Goal: Find specific page/section: Find specific page/section

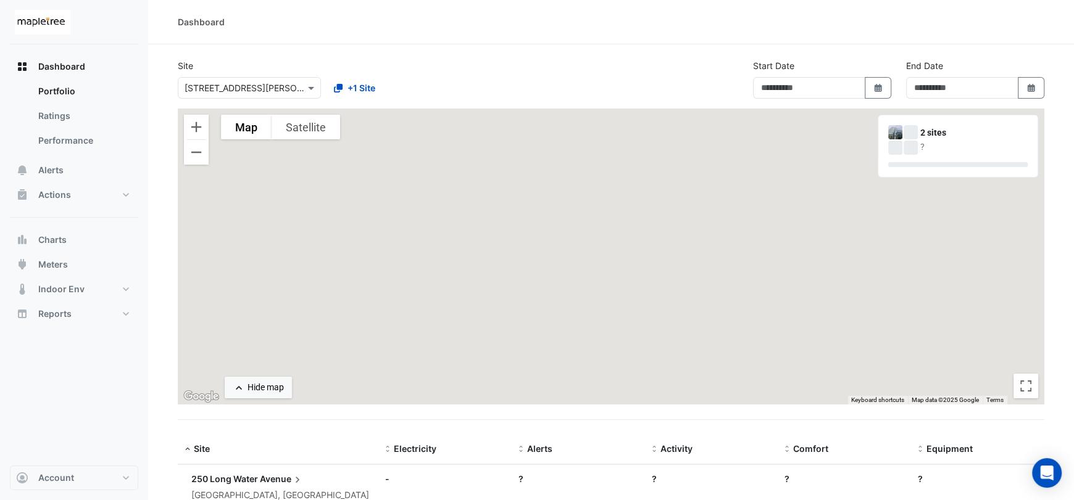
type input "**********"
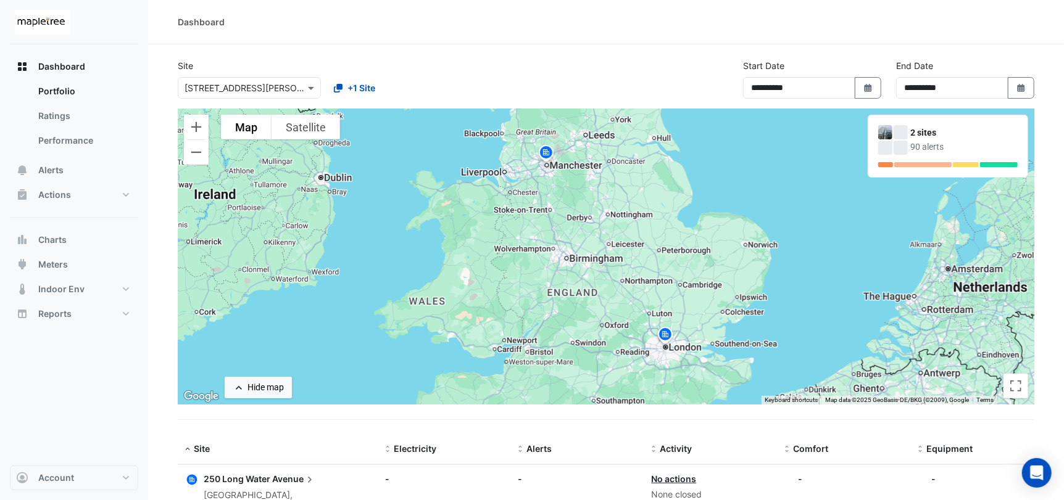
click at [545, 151] on img at bounding box center [546, 155] width 20 height 22
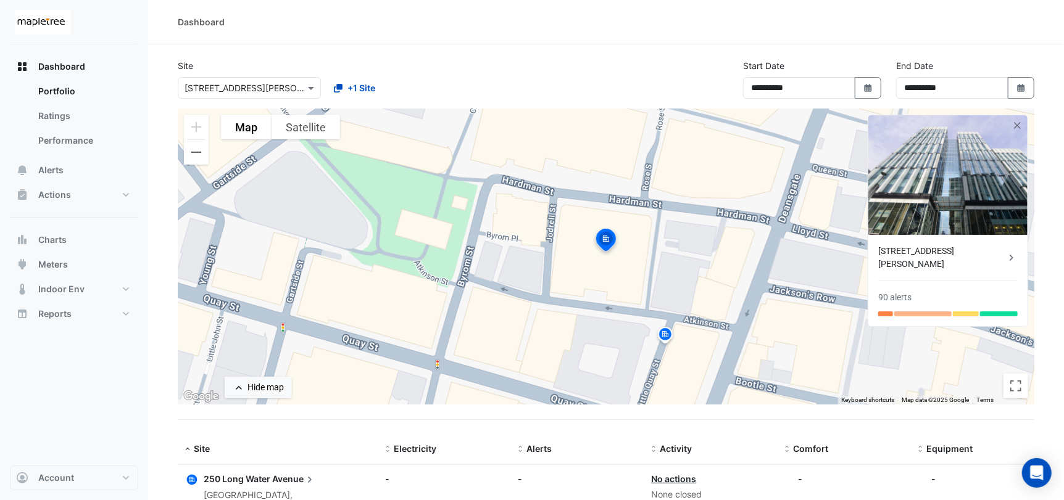
click at [937, 254] on div "[STREET_ADDRESS][PERSON_NAME]" at bounding box center [941, 258] width 127 height 26
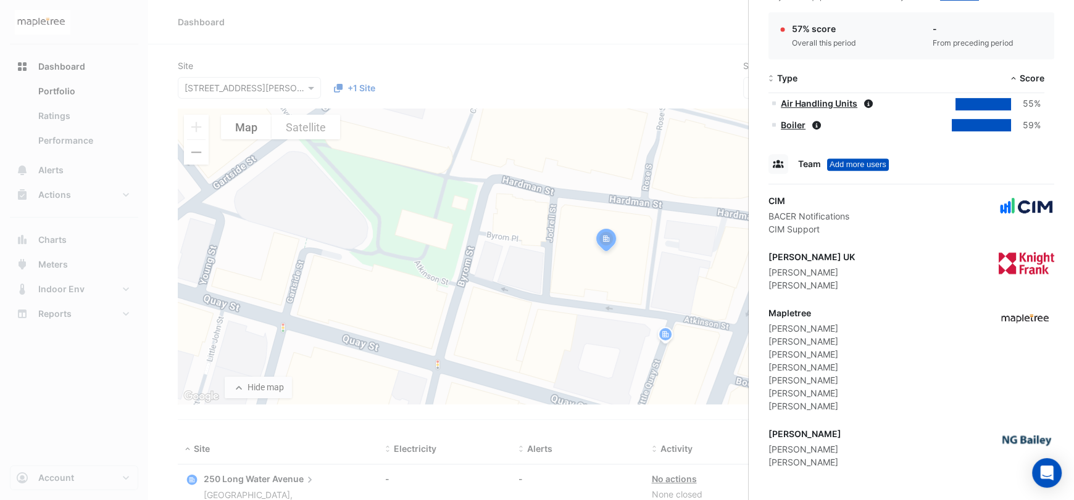
scroll to position [557, 0]
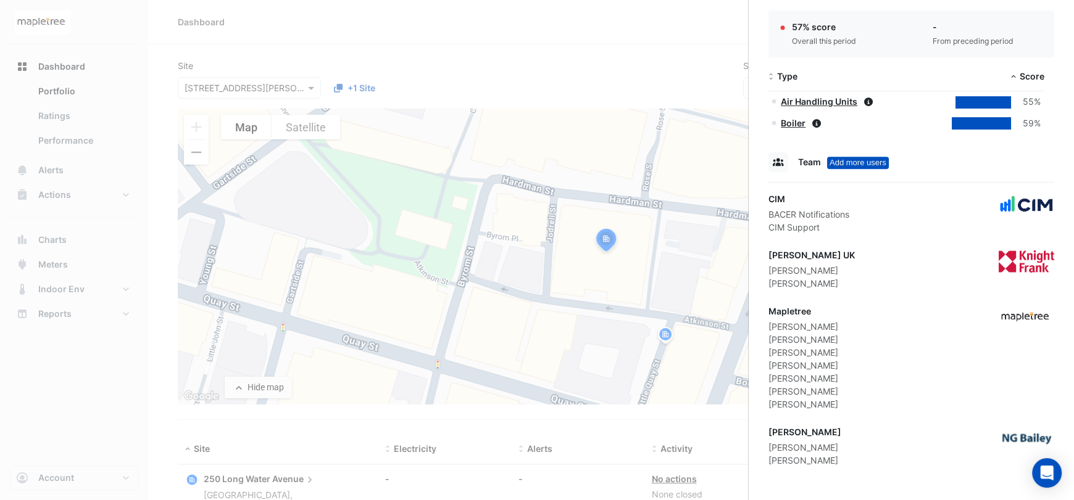
drag, startPoint x: 804, startPoint y: 451, endPoint x: 820, endPoint y: 466, distance: 21.8
click at [804, 452] on div "[PERSON_NAME]" at bounding box center [804, 447] width 73 height 13
